Goal: Information Seeking & Learning: Stay updated

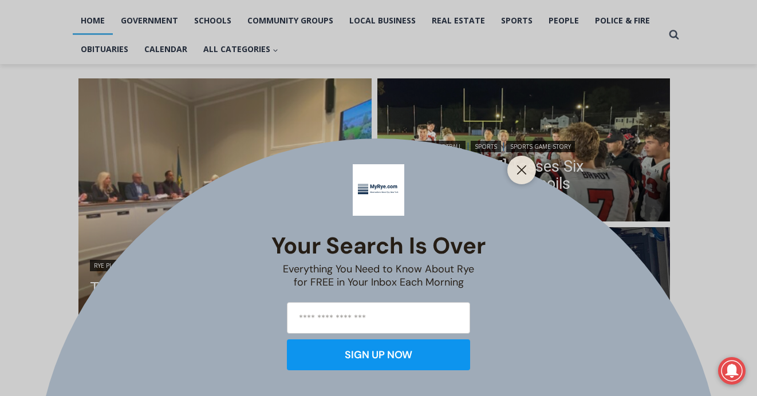
scroll to position [246, 0]
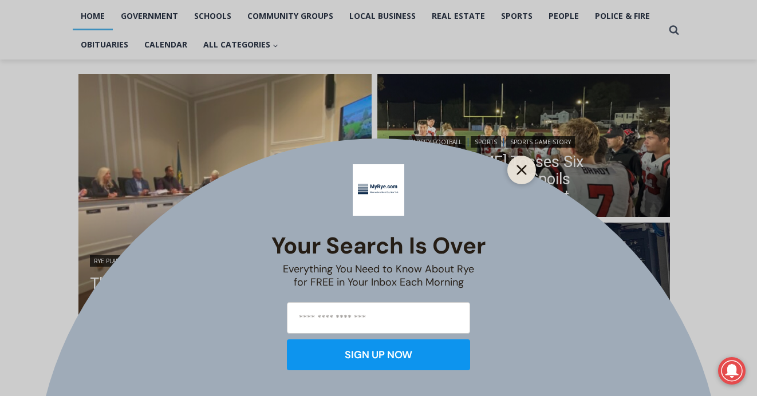
click at [525, 170] on icon "Close" at bounding box center [521, 170] width 10 height 10
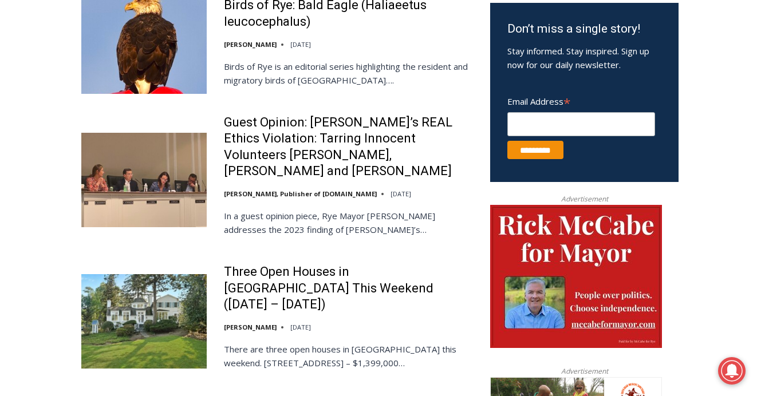
scroll to position [690, 0]
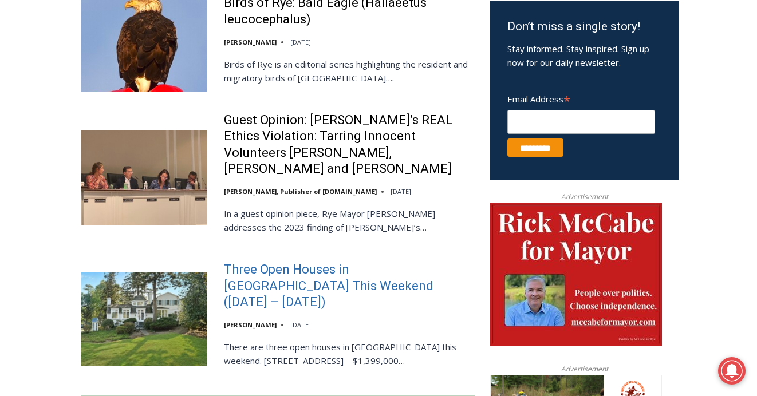
click at [348, 262] on link "Three Open Houses in Rye This Weekend (October 11 – 12)" at bounding box center [349, 286] width 251 height 49
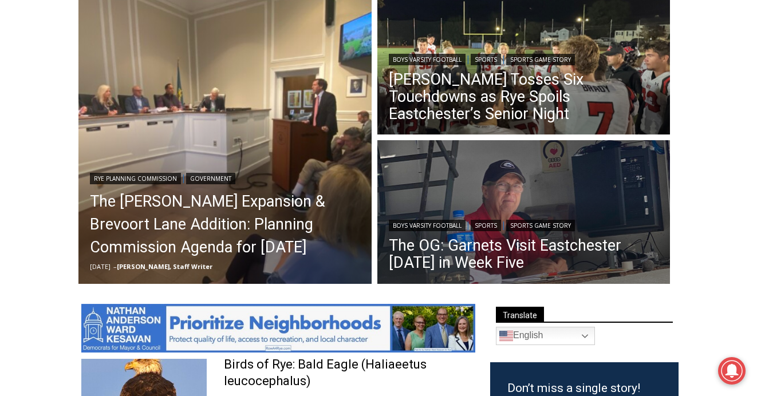
scroll to position [327, 0]
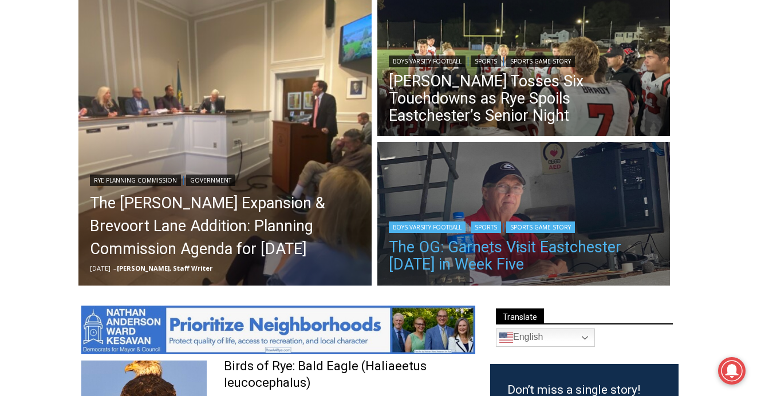
click at [471, 239] on link "The OG: Garnets Visit Eastchester Today in Week Five" at bounding box center [524, 256] width 270 height 34
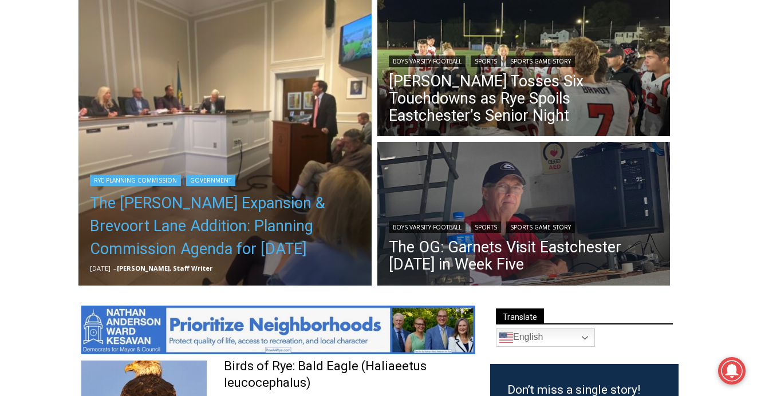
click at [163, 205] on link "The [PERSON_NAME] Expansion & Brevoort Lane Addition: Planning Commission Agend…" at bounding box center [225, 226] width 270 height 69
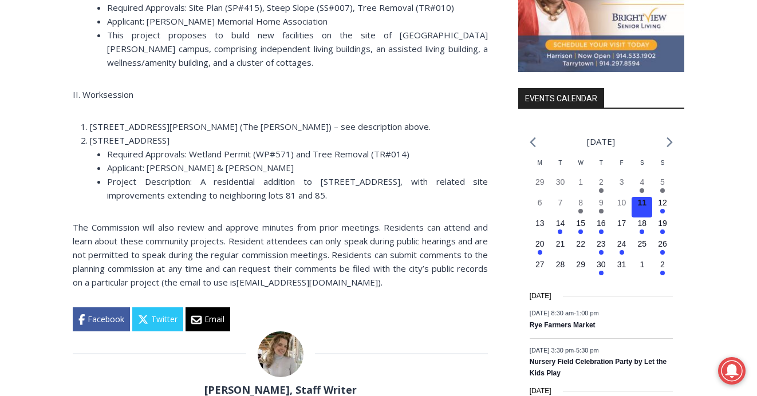
scroll to position [1327, 0]
